Goal: Information Seeking & Learning: Learn about a topic

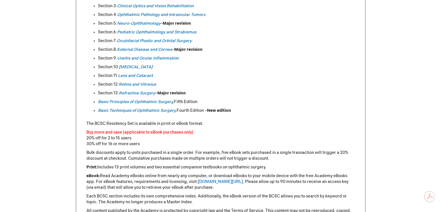
scroll to position [348, 0]
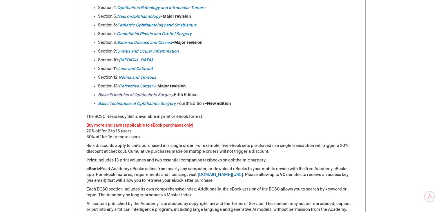
click at [157, 94] on em "Basic Principles of Ophthalmic Surgery" at bounding box center [135, 94] width 75 height 5
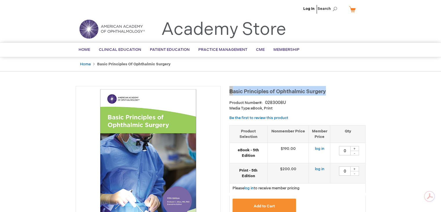
drag, startPoint x: 230, startPoint y: 92, endPoint x: 333, endPoint y: 88, distance: 103.4
click at [333, 88] on h1 "Basic Principles of Ophthalmic Surgery" at bounding box center [298, 91] width 136 height 10
copy span "Basic Principles of Ophthalmic Surgery"
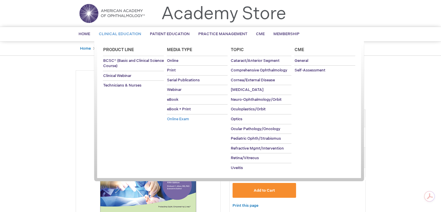
scroll to position [29, 0]
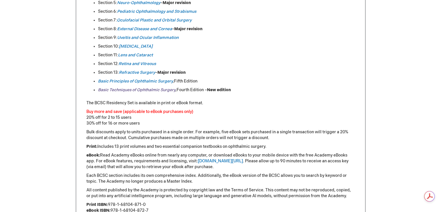
click at [112, 90] on link "Basic Techniques of Ophthalmic Surgery" at bounding box center [136, 89] width 77 height 5
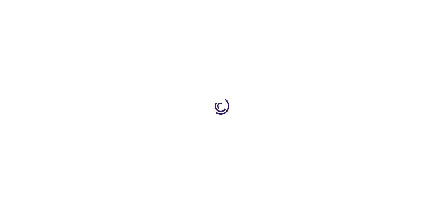
type input "0"
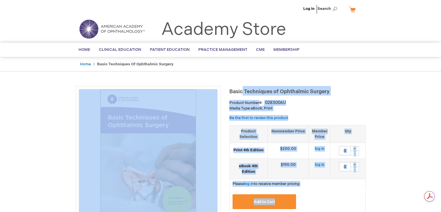
drag, startPoint x: 229, startPoint y: 90, endPoint x: 237, endPoint y: 91, distance: 7.9
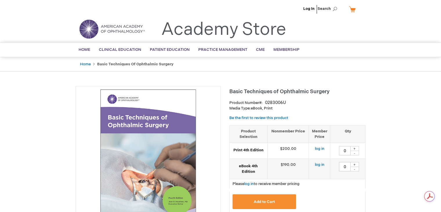
drag, startPoint x: 405, startPoint y: 106, endPoint x: 398, endPoint y: 108, distance: 7.6
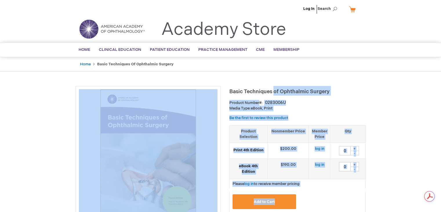
drag, startPoint x: 229, startPoint y: 93, endPoint x: 271, endPoint y: 93, distance: 41.8
click at [301, 110] on p "Media Type: eBook, Print" at bounding box center [298, 109] width 136 height 6
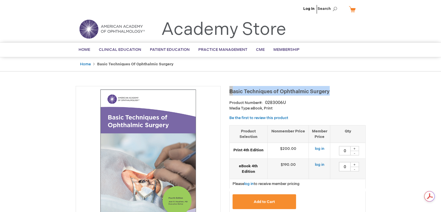
drag, startPoint x: 329, startPoint y: 93, endPoint x: 236, endPoint y: 88, distance: 93.6
click at [230, 88] on h1 "Basic Techniques of Ophthalmic Surgery" at bounding box center [298, 91] width 136 height 10
copy span "Basic Techniques of Ophthalmic Surgery"
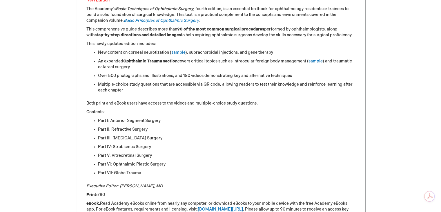
scroll to position [232, 0]
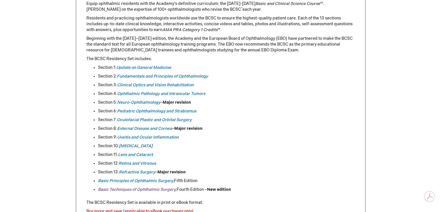
scroll to position [261, 0]
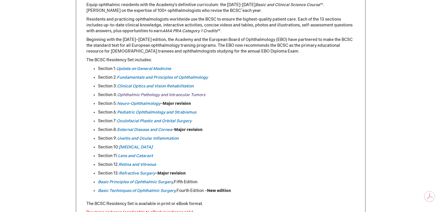
click at [152, 95] on em "Ophthalmic Pathology and Intraocular Tumors" at bounding box center [161, 94] width 88 height 5
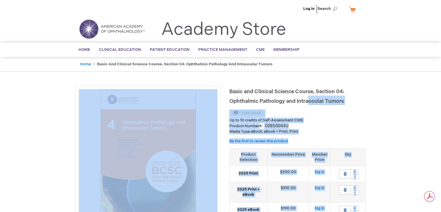
drag, startPoint x: 229, startPoint y: 91, endPoint x: 309, endPoint y: 98, distance: 80.1
click at [325, 111] on div "Up to 10 credits of Self-Assessment CME" at bounding box center [298, 116] width 136 height 14
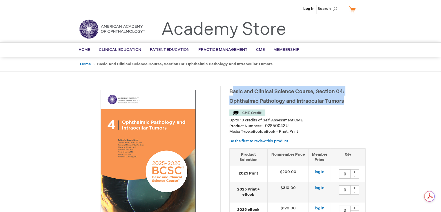
drag, startPoint x: 233, startPoint y: 92, endPoint x: 346, endPoint y: 99, distance: 113.4
click at [346, 99] on h1 "Basic and Clinical Science Course, Section 04: Ophthalmic Pathology and Intraoc…" at bounding box center [298, 95] width 136 height 19
copy span "asic and Clinical Science Course, Section 04: Ophthalmic Pathology and Intraocu…"
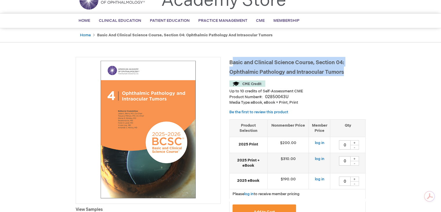
click at [329, 101] on p "Media Type: eBook, eBook + Print, Print" at bounding box center [298, 103] width 136 height 6
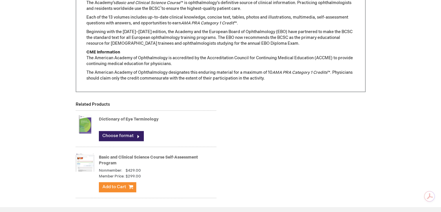
scroll to position [551, 0]
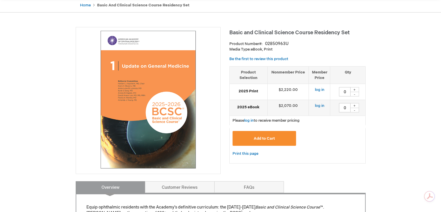
scroll to position [58, 0]
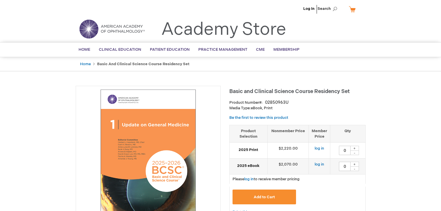
type input "0"
